Goal: Information Seeking & Learning: Learn about a topic

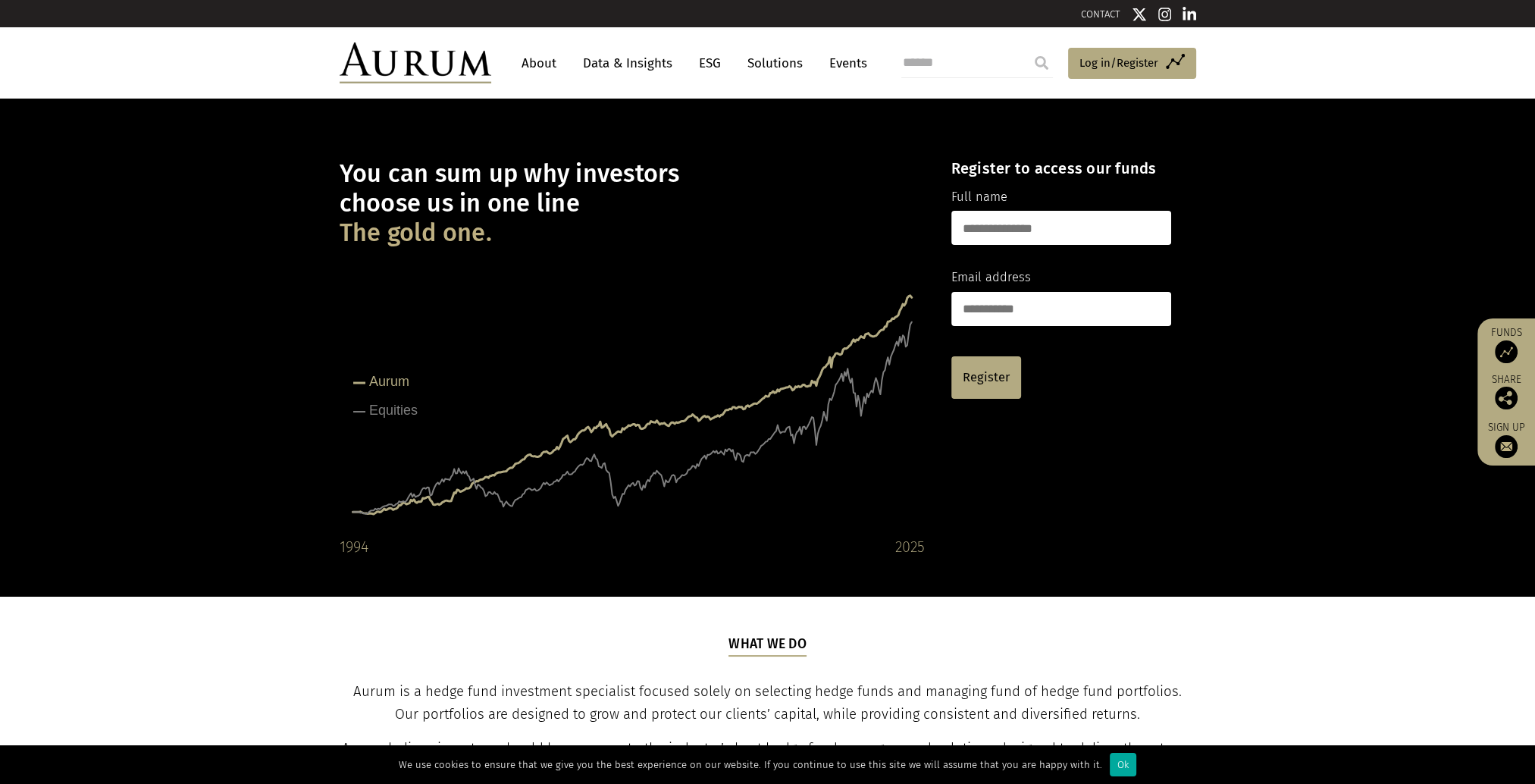
click at [637, 64] on link "Data & Insights" at bounding box center [628, 63] width 105 height 28
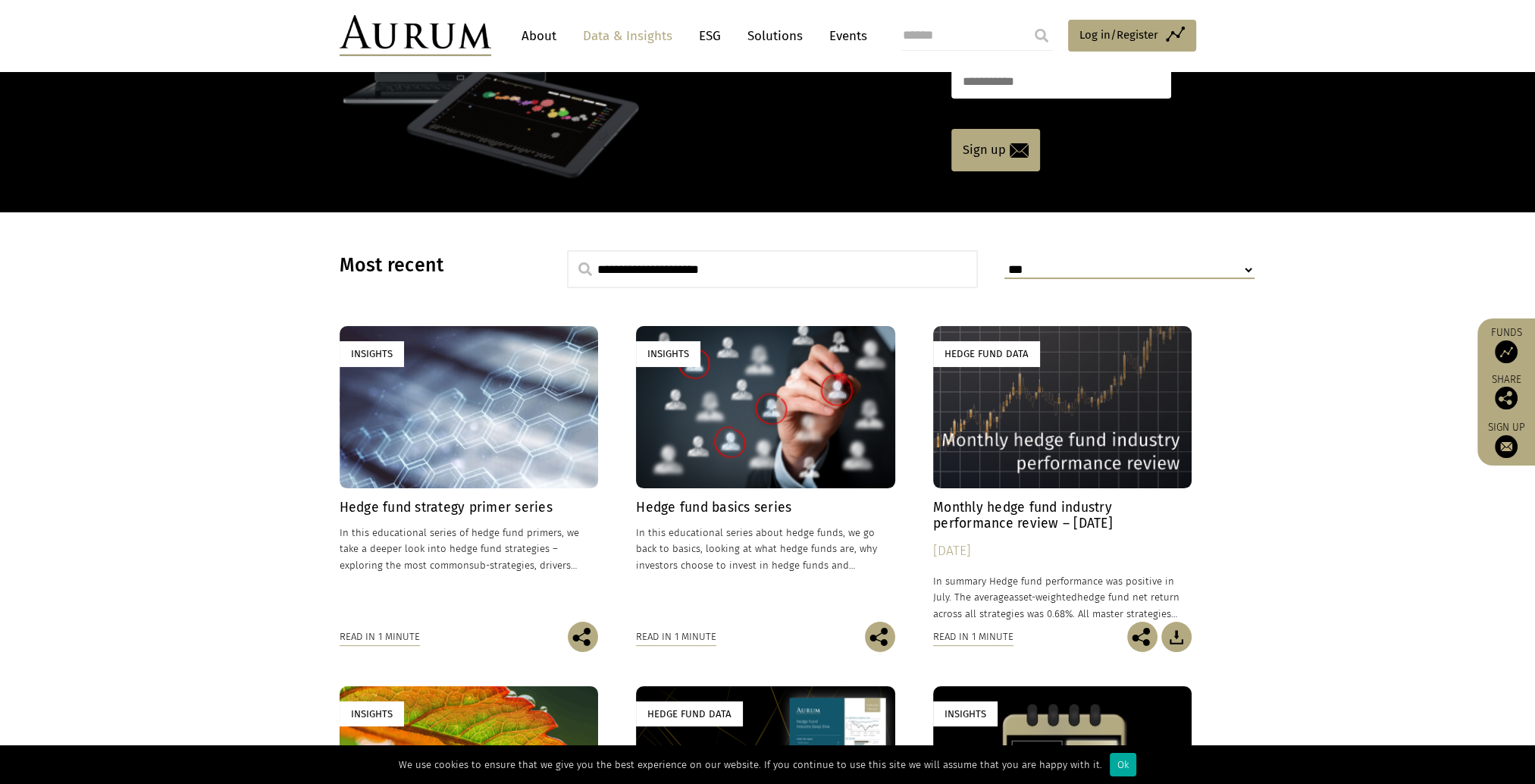
scroll to position [379, 0]
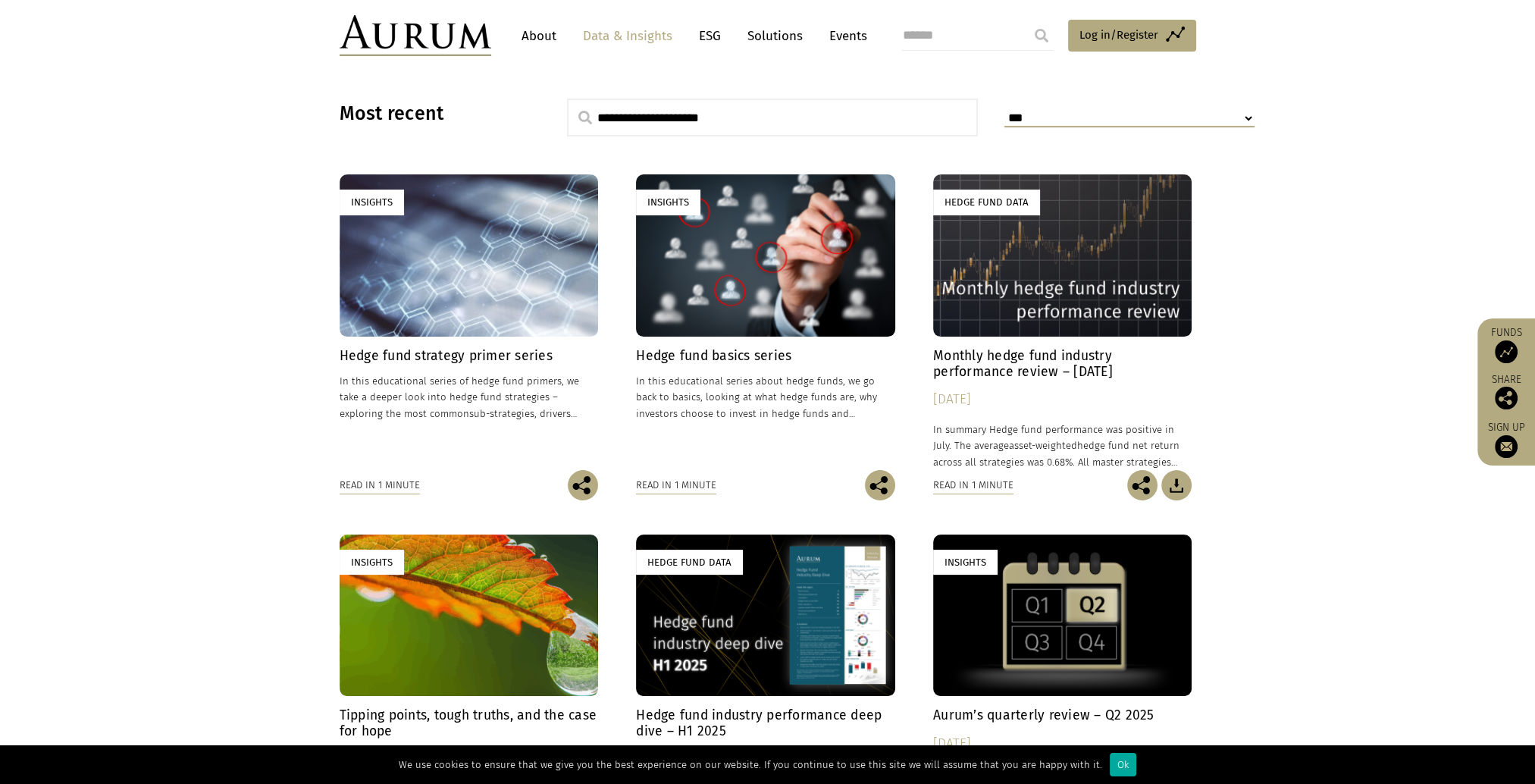
click at [1022, 270] on div "Hedge Fund Data" at bounding box center [1063, 255] width 259 height 161
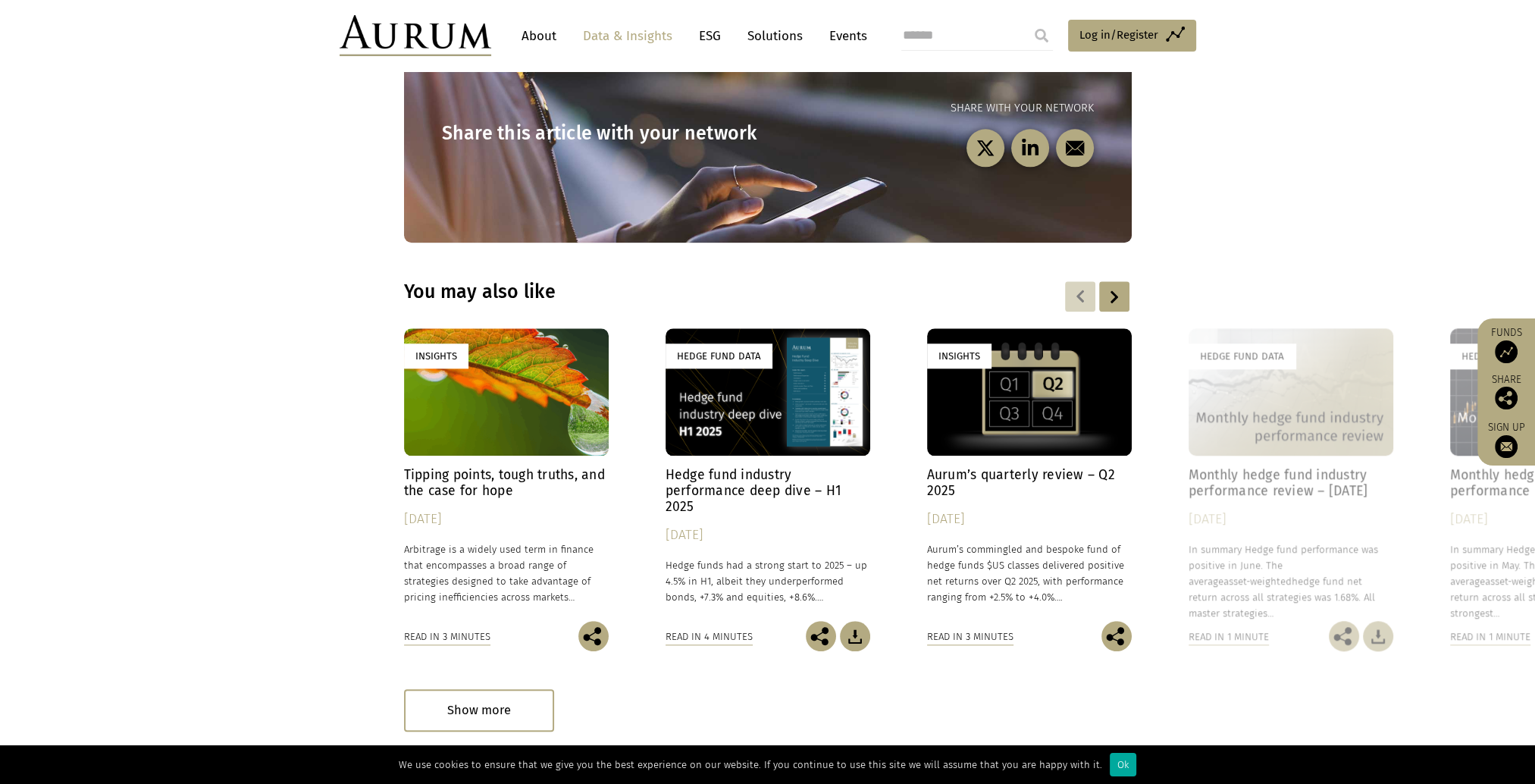
scroll to position [2171, 0]
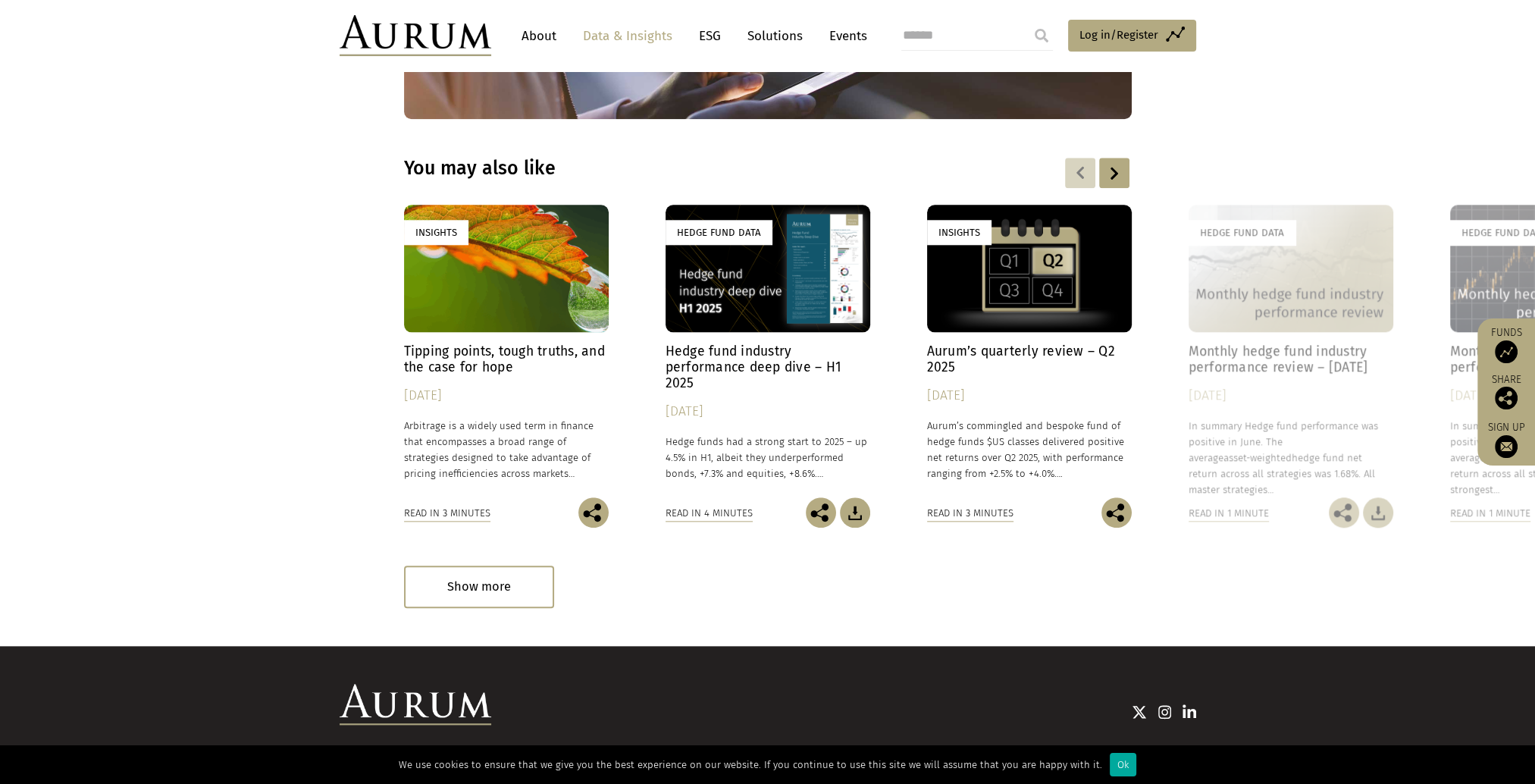
click at [1316, 262] on div "Hedge Fund Data" at bounding box center [1291, 268] width 205 height 128
click at [1458, 232] on div "Hedge Fund Data" at bounding box center [1553, 268] width 205 height 128
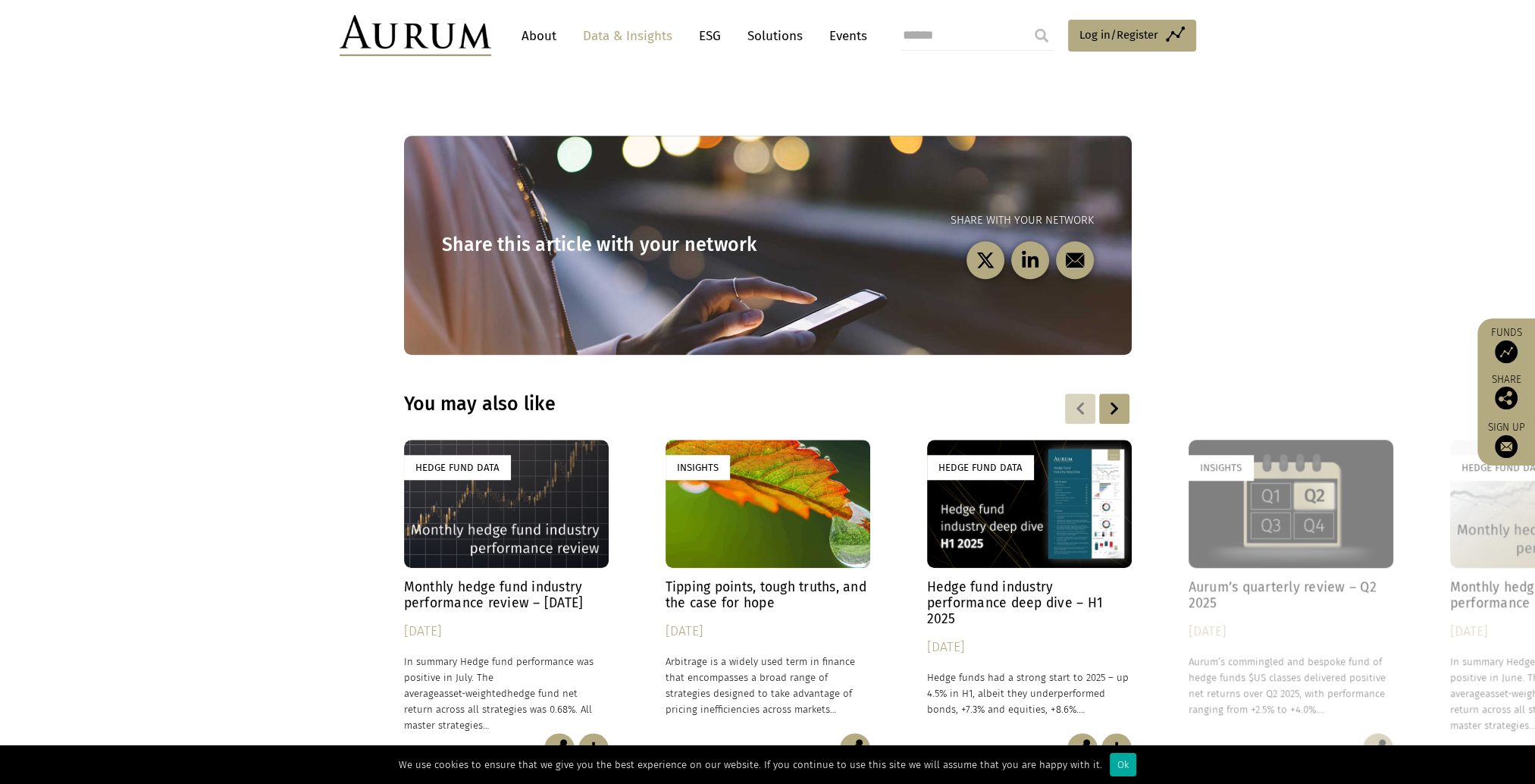
scroll to position [2019, 0]
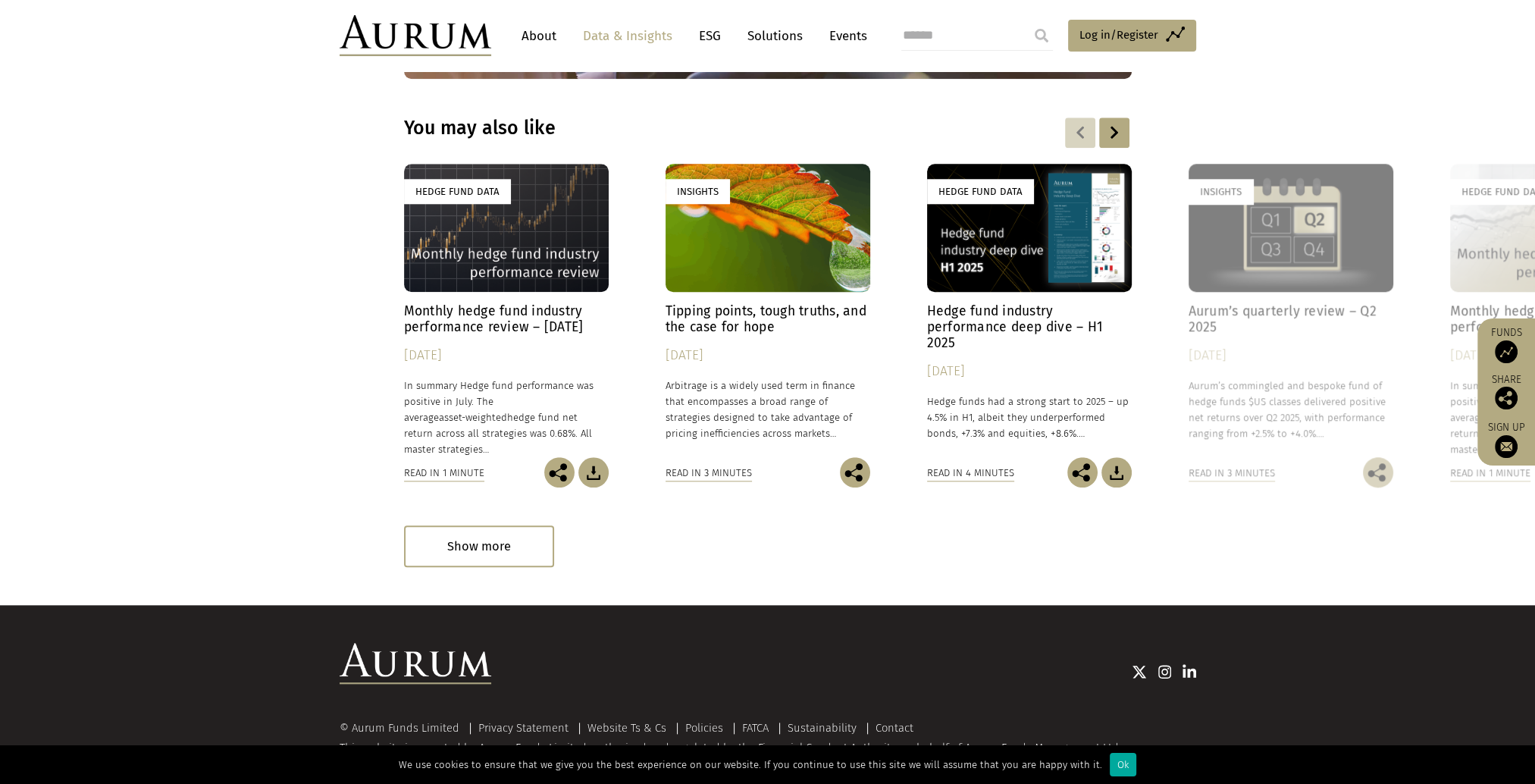
click at [485, 235] on div "Hedge Fund Data" at bounding box center [506, 227] width 205 height 128
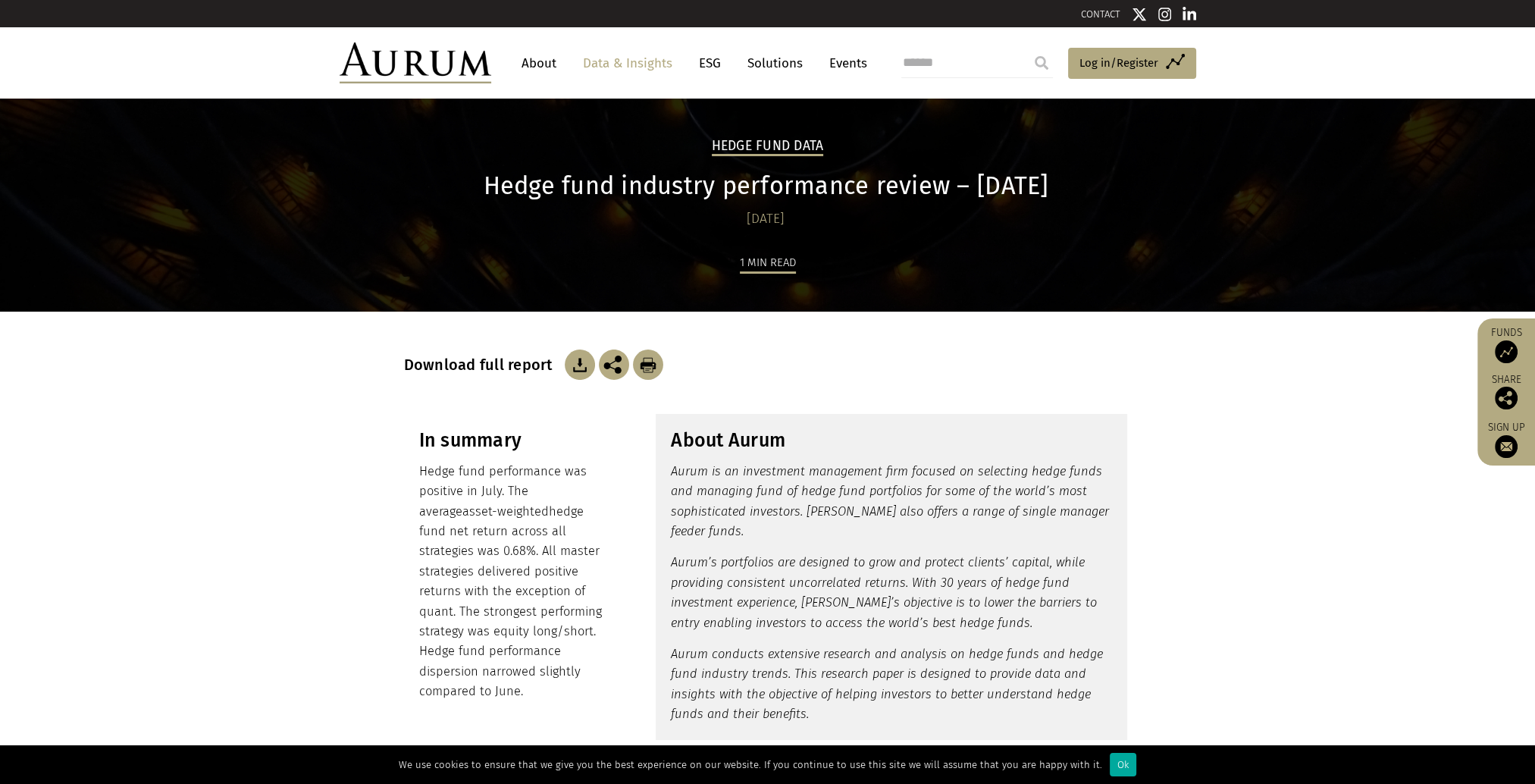
click at [458, 58] on img at bounding box center [416, 63] width 151 height 41
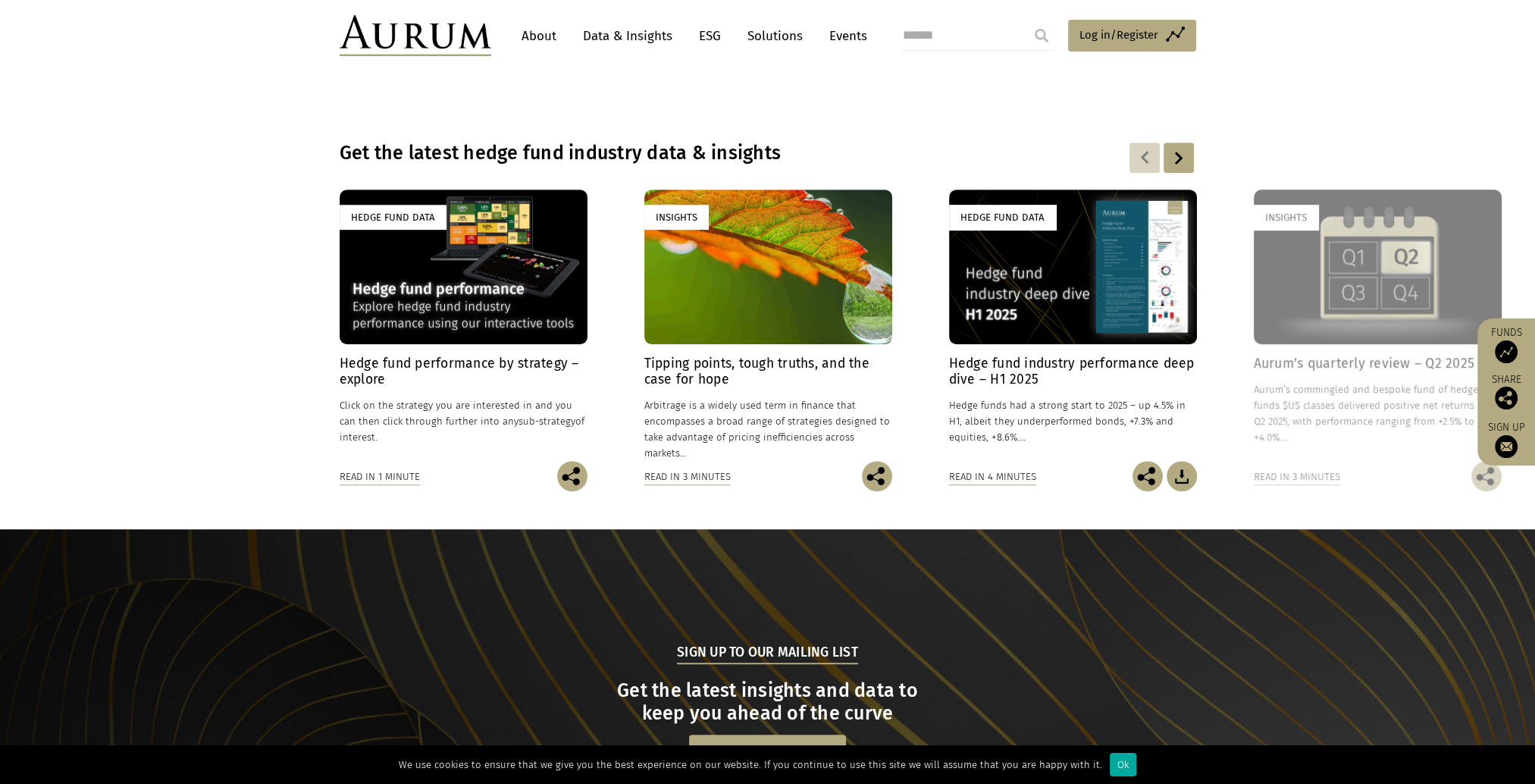
scroll to position [958, 0]
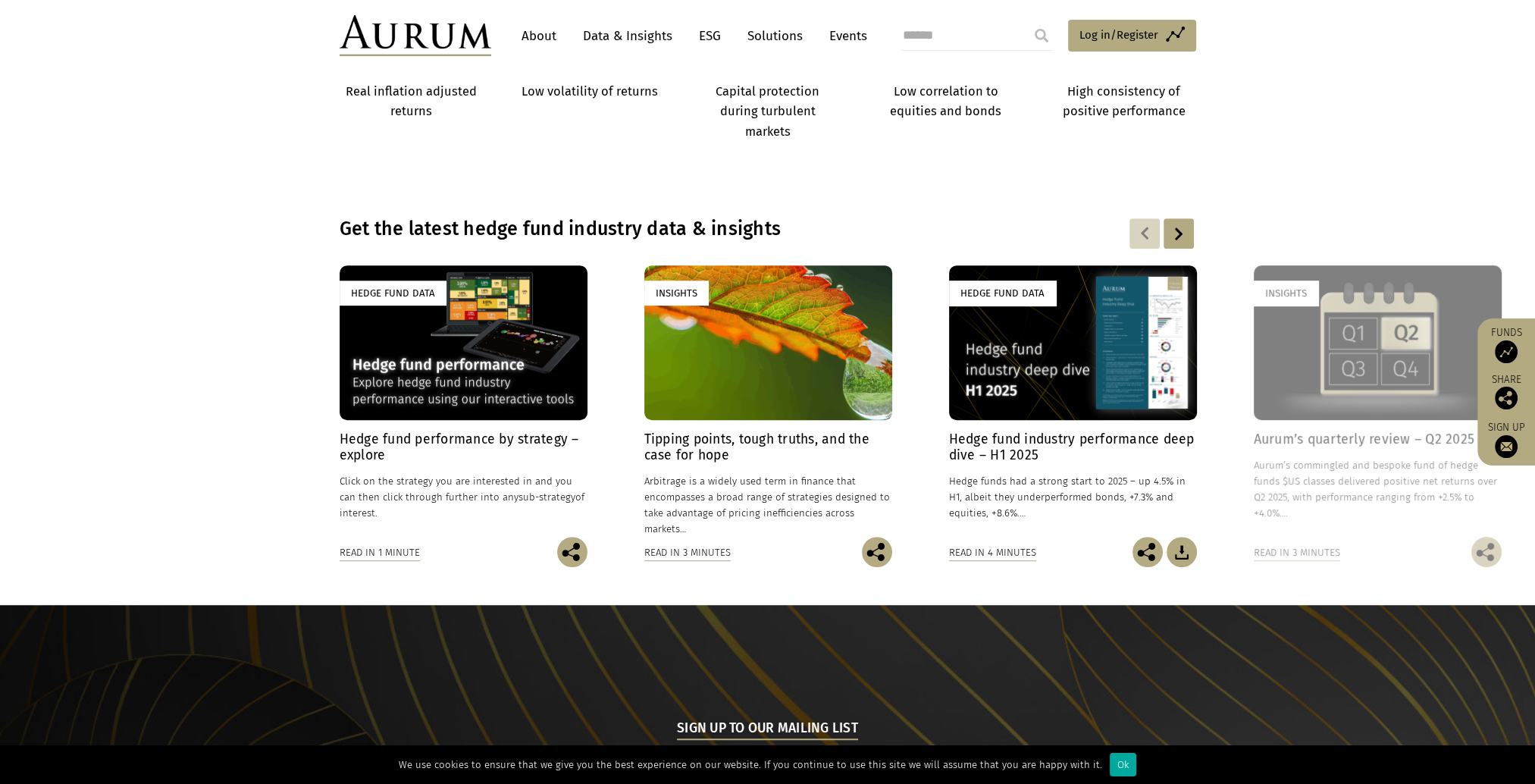
click at [467, 297] on div "Hedge Fund Data" at bounding box center [464, 342] width 248 height 155
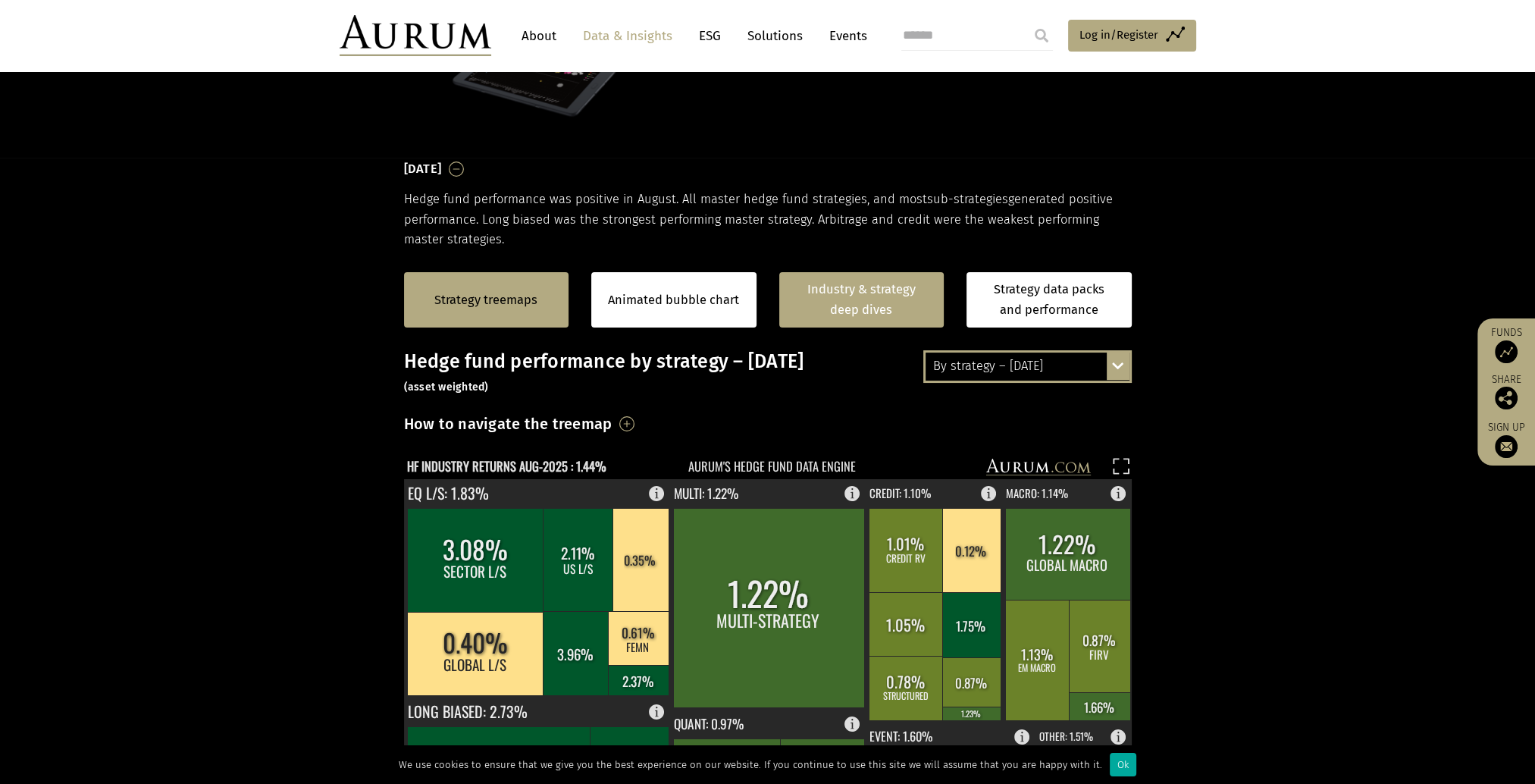
scroll to position [303, 0]
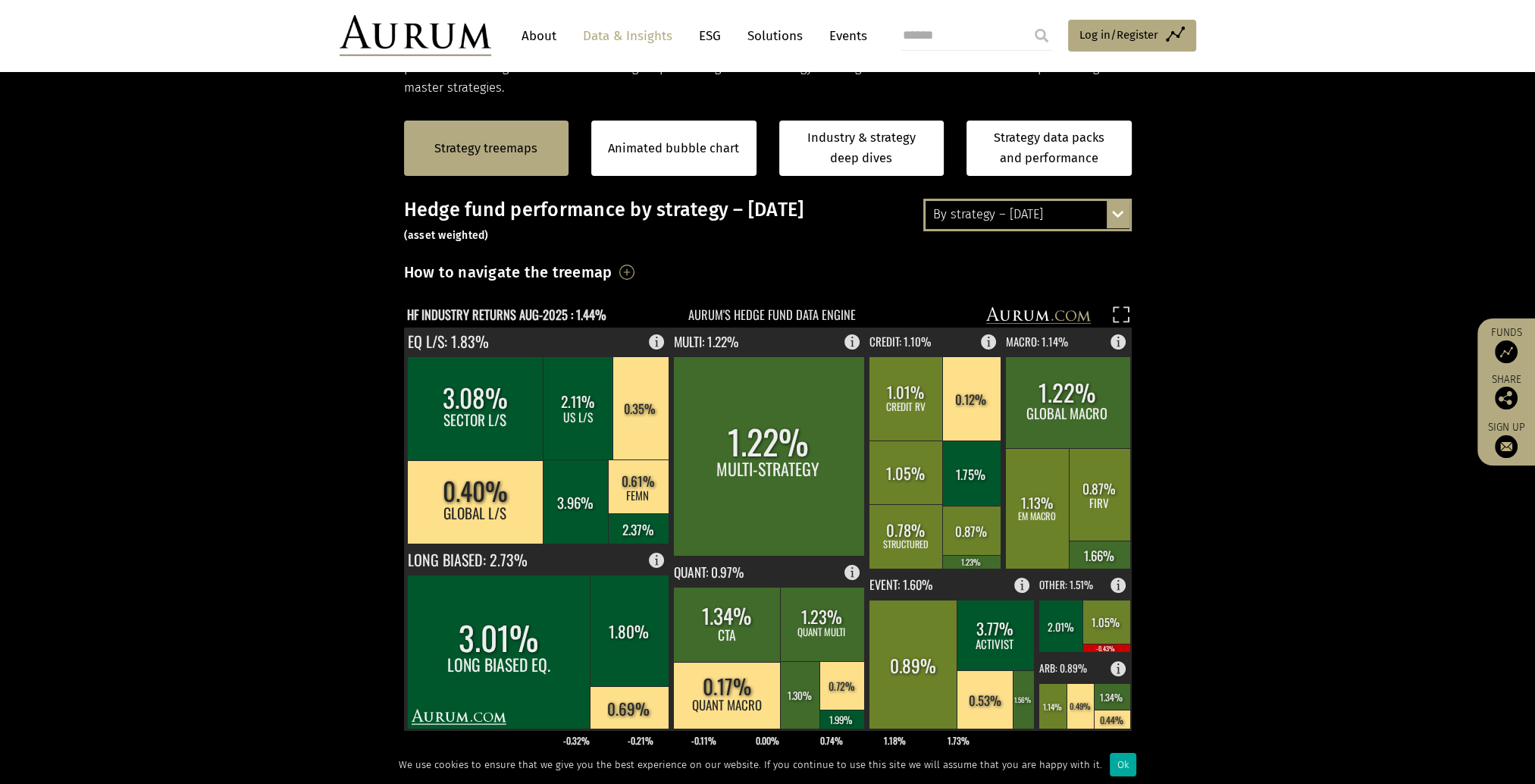
click at [1122, 221] on div "By strategy – [DATE] By strategy – [DATE] By strategy – year to date 2016 – [DA…" at bounding box center [1027, 215] width 209 height 32
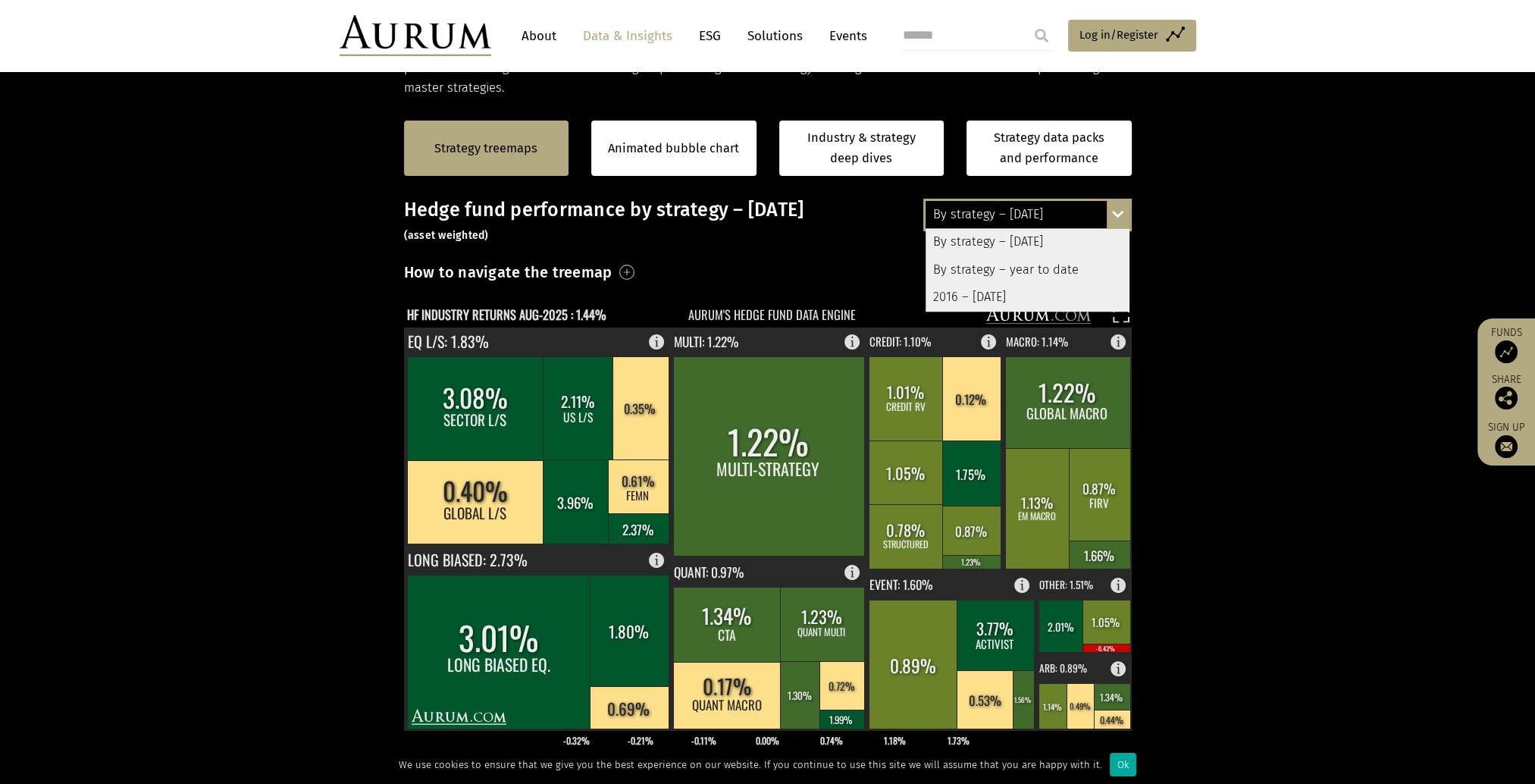
scroll to position [227, 0]
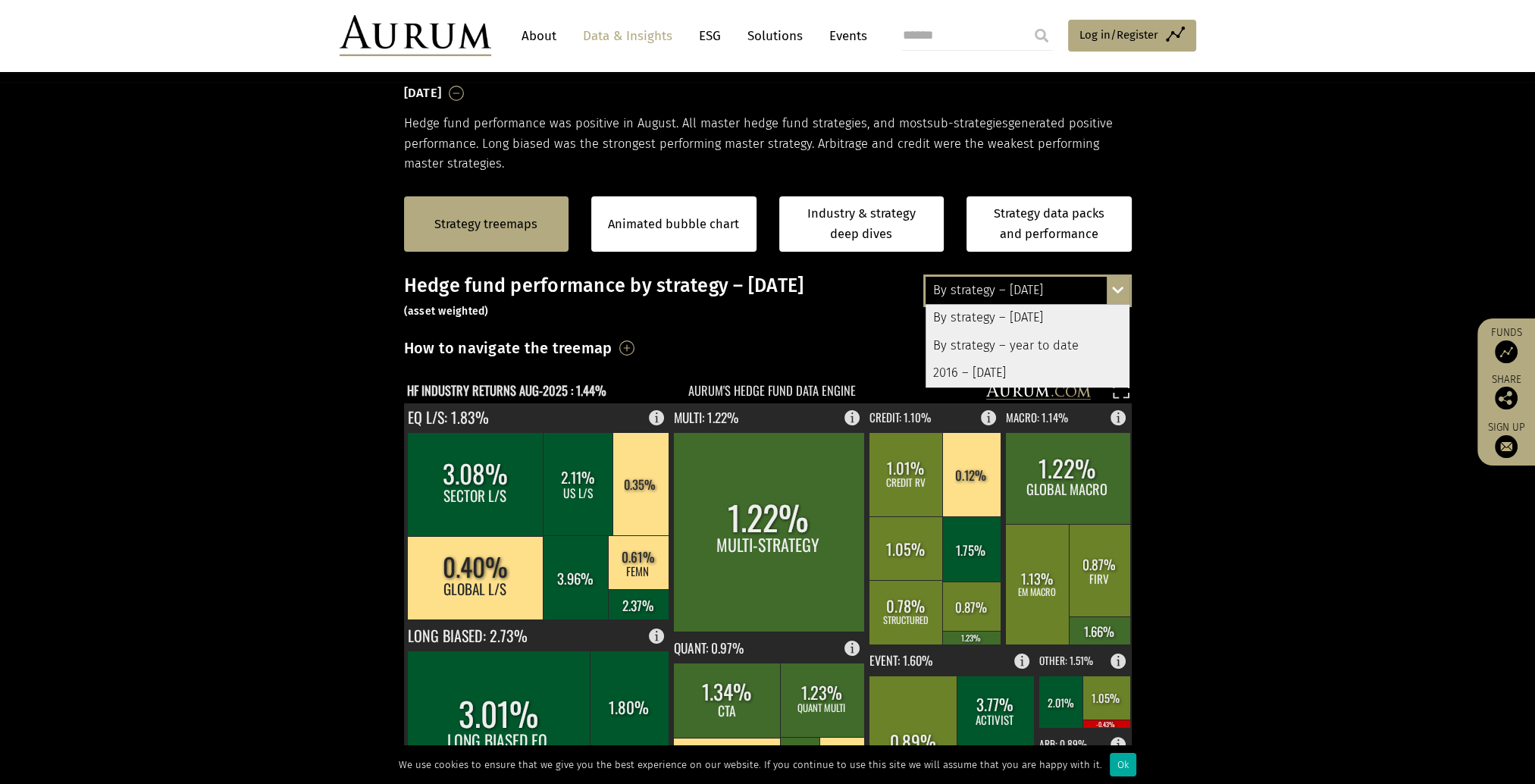
click at [1070, 346] on div "By strategy – year to date" at bounding box center [1027, 346] width 204 height 27
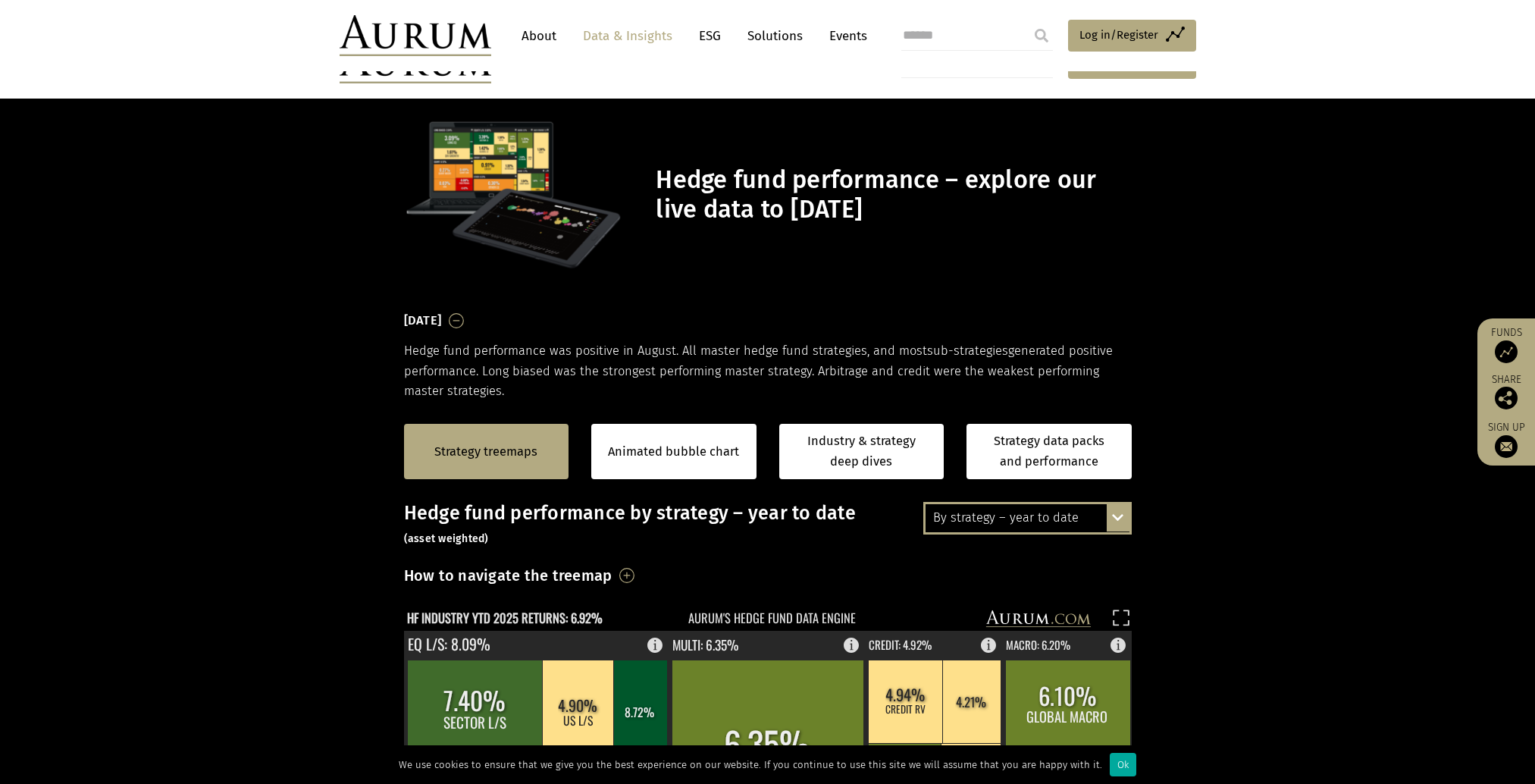
scroll to position [227, 0]
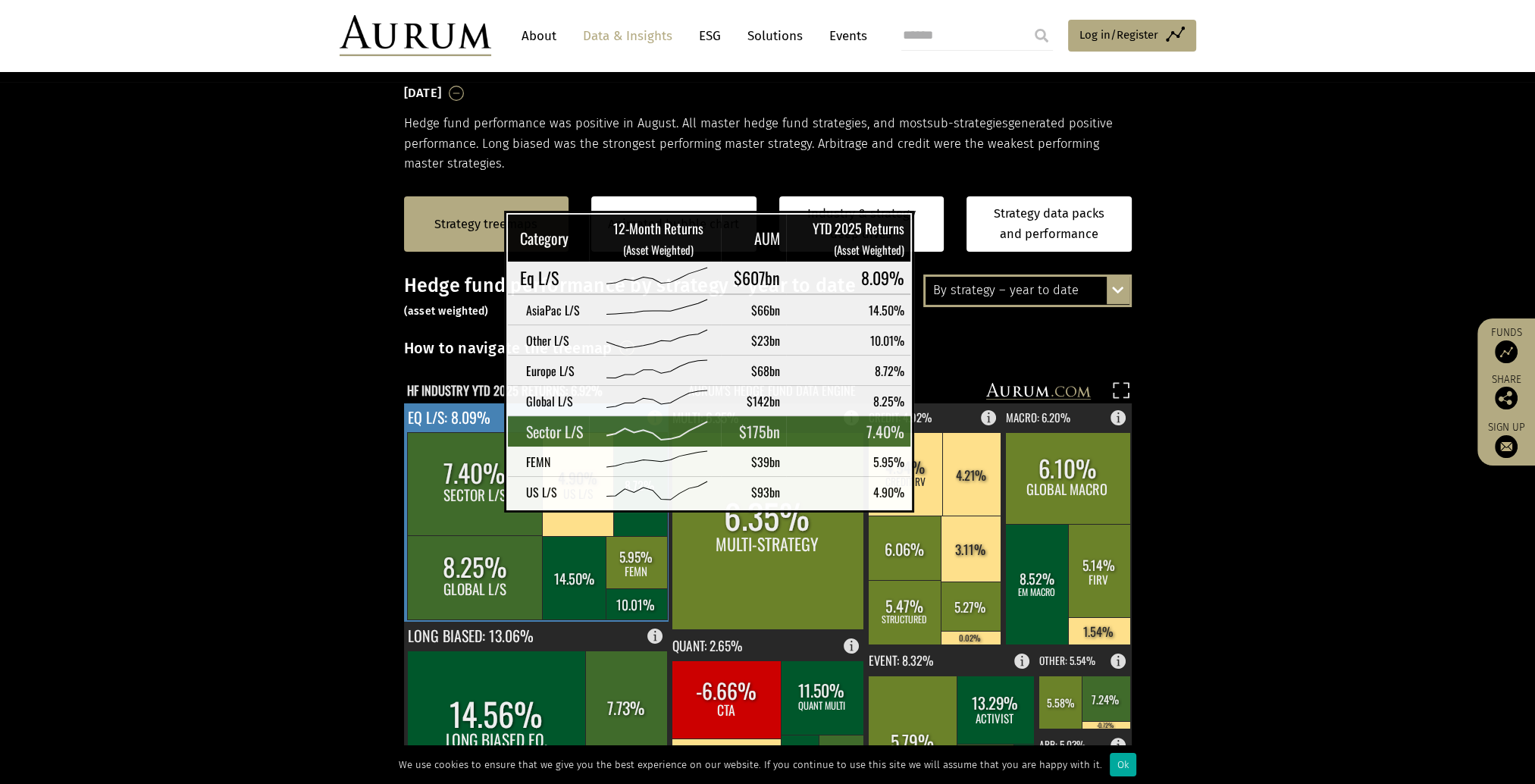
click at [467, 499] on rect at bounding box center [475, 483] width 136 height 103
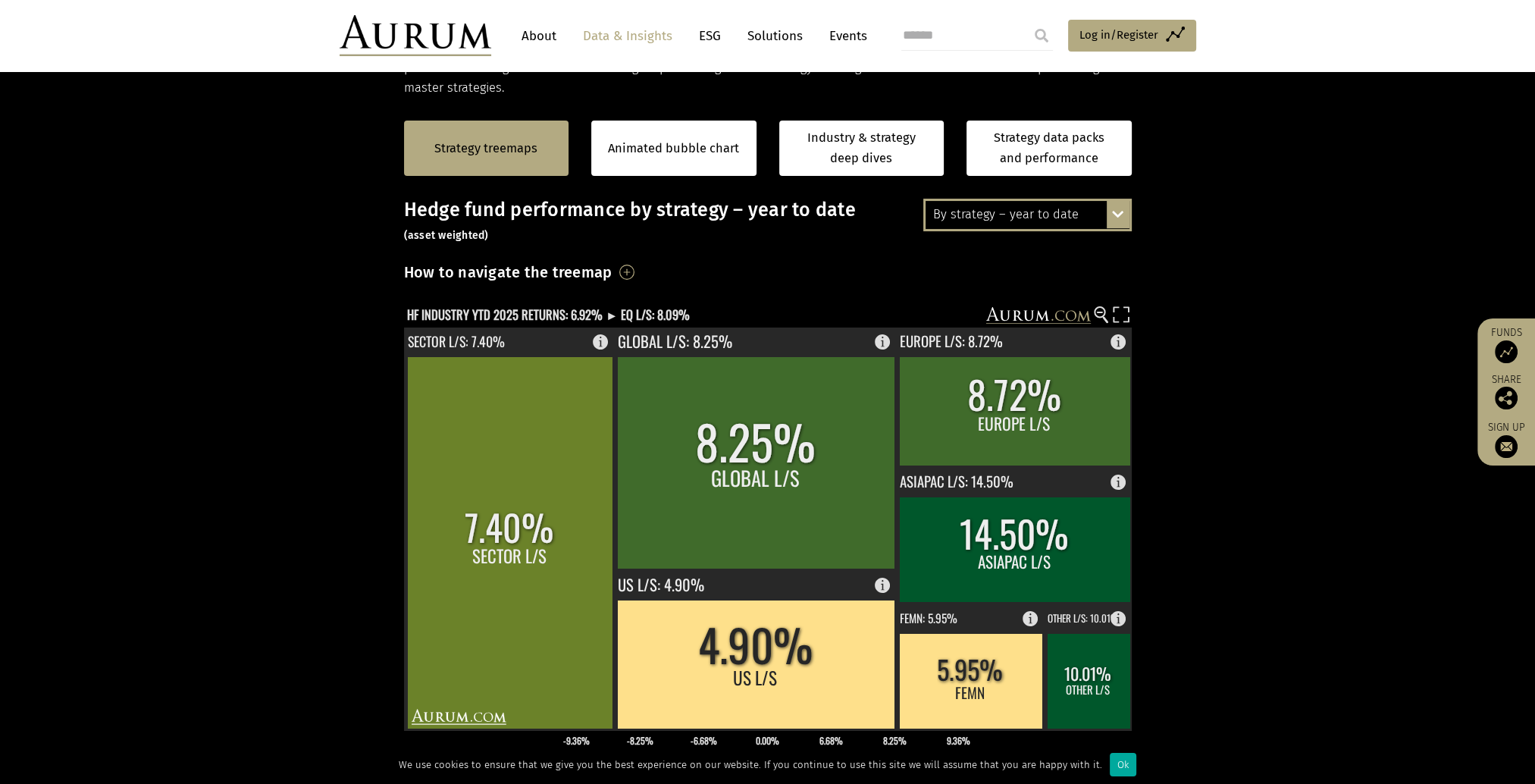
scroll to position [379, 0]
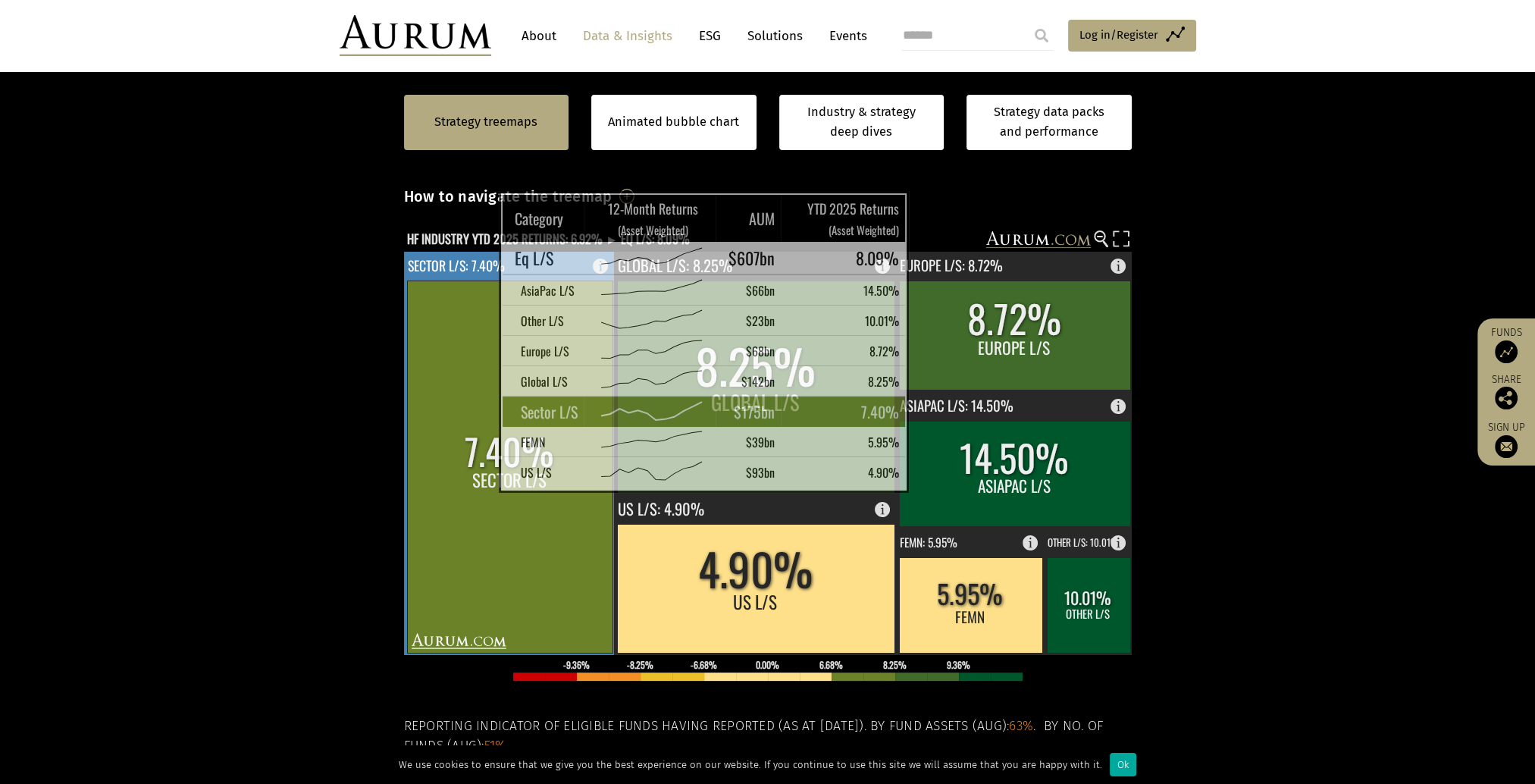
click at [461, 479] on rect at bounding box center [509, 467] width 205 height 372
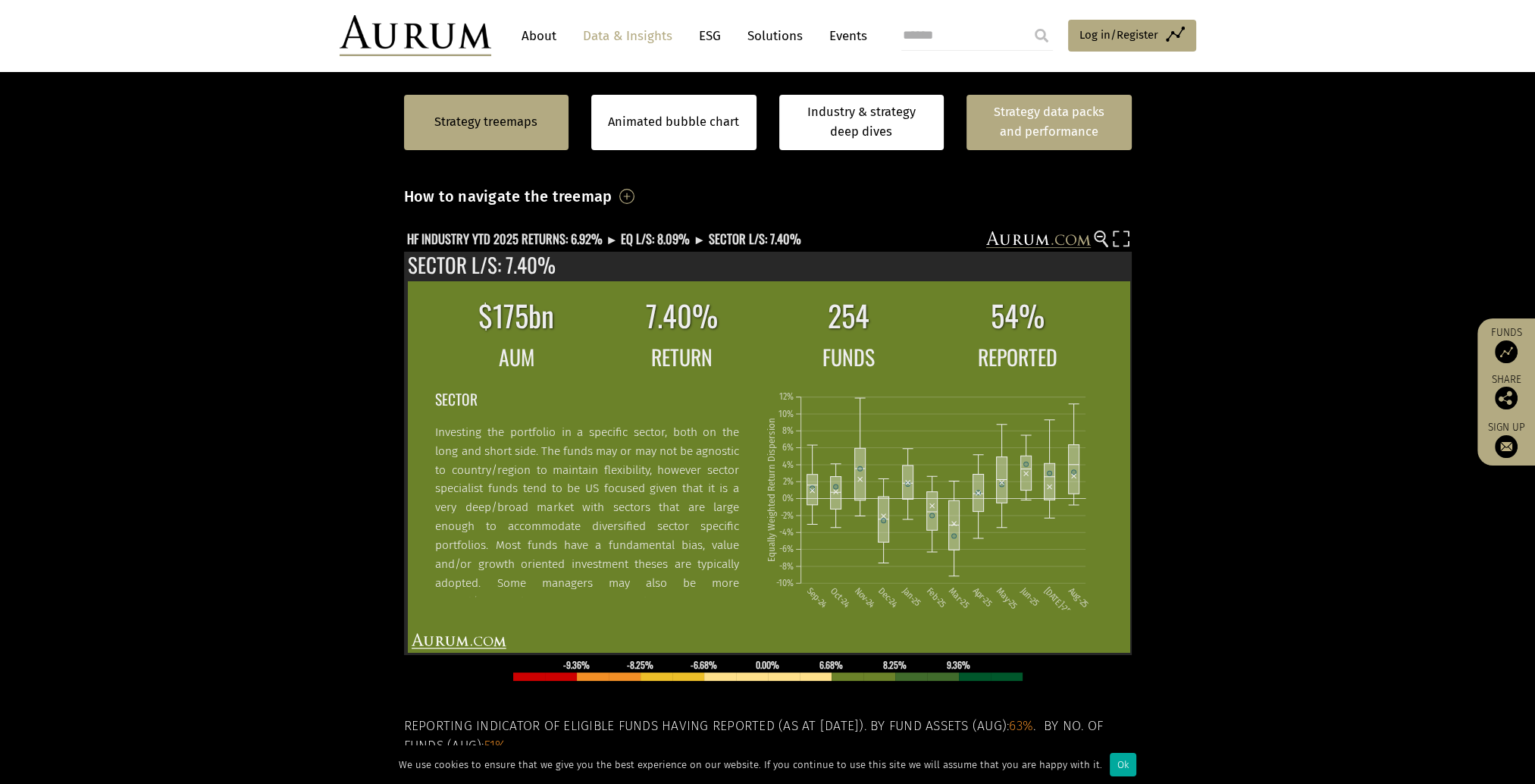
click at [1018, 131] on link "Strategy data packs and performance" at bounding box center [1049, 122] width 165 height 56
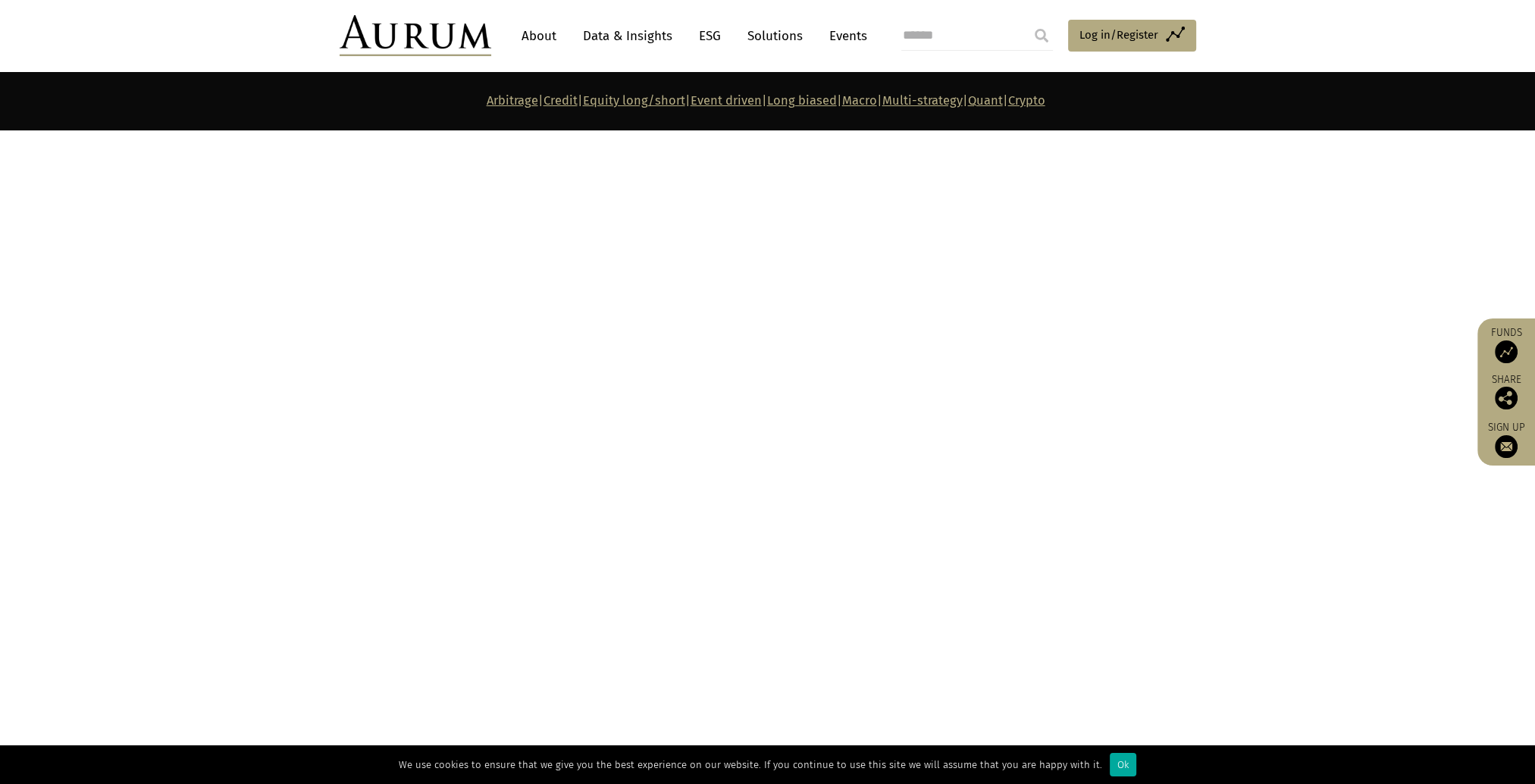
scroll to position [5079, 0]
